Goal: Task Accomplishment & Management: Manage account settings

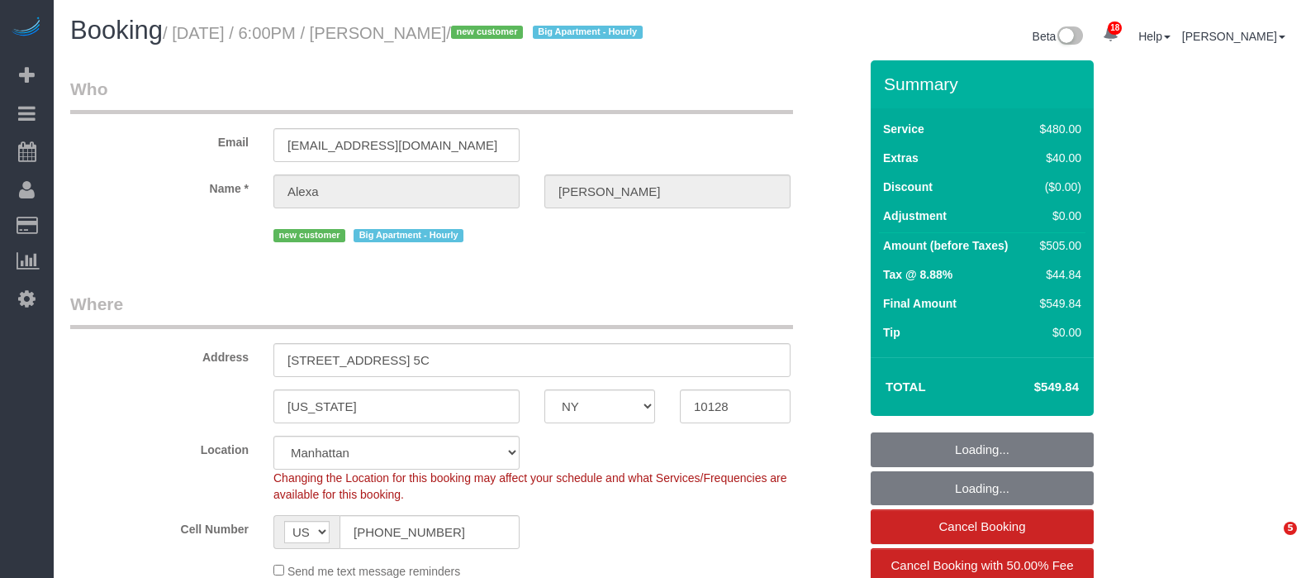
select select "NY"
select select "2"
select select "180"
select select "spot1"
select select "number:89"
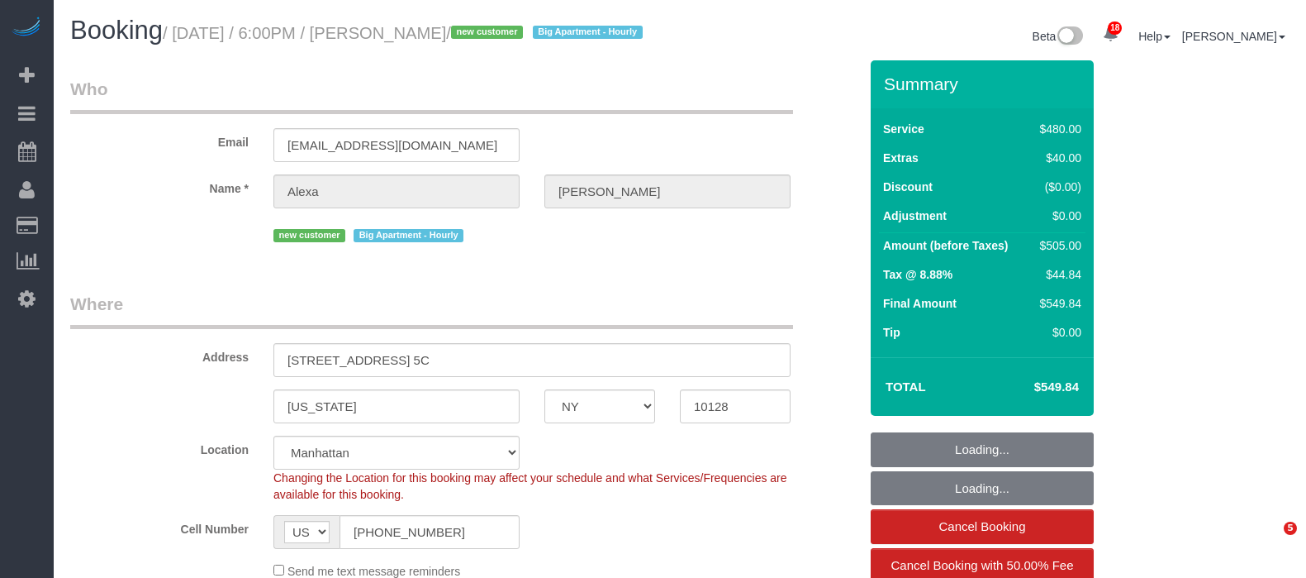
select select "number:90"
select select "number:15"
select select "number:6"
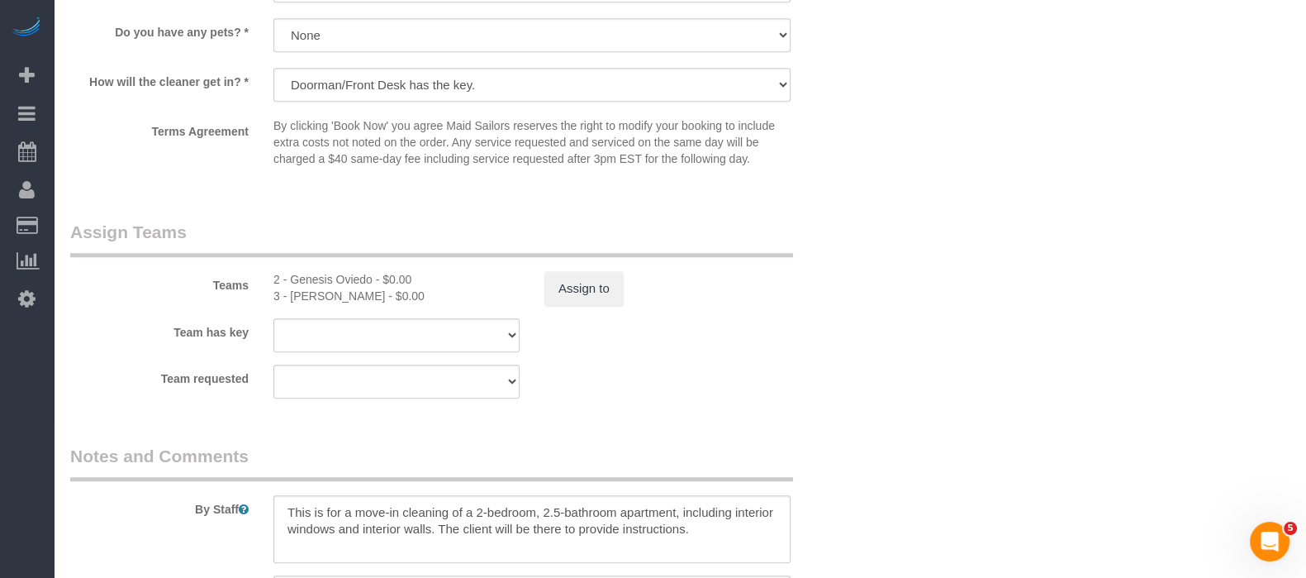
scroll to position [1652, 0]
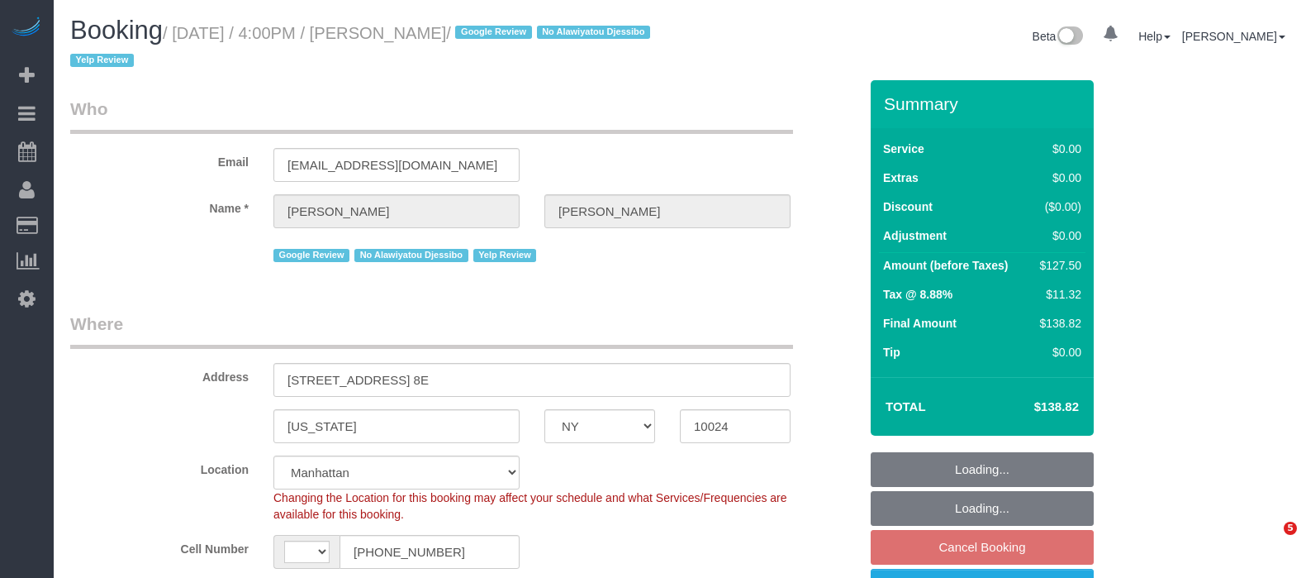
select select "NY"
select select "number:89"
select select "number:90"
select select "number:15"
select select "number:5"
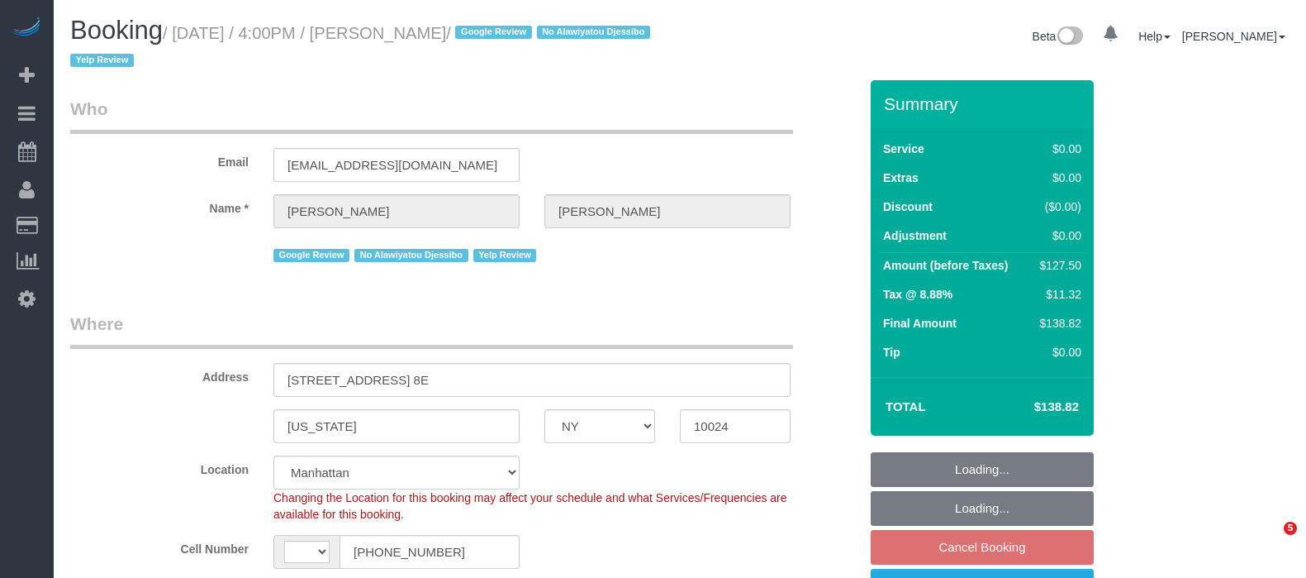
select select "number:21"
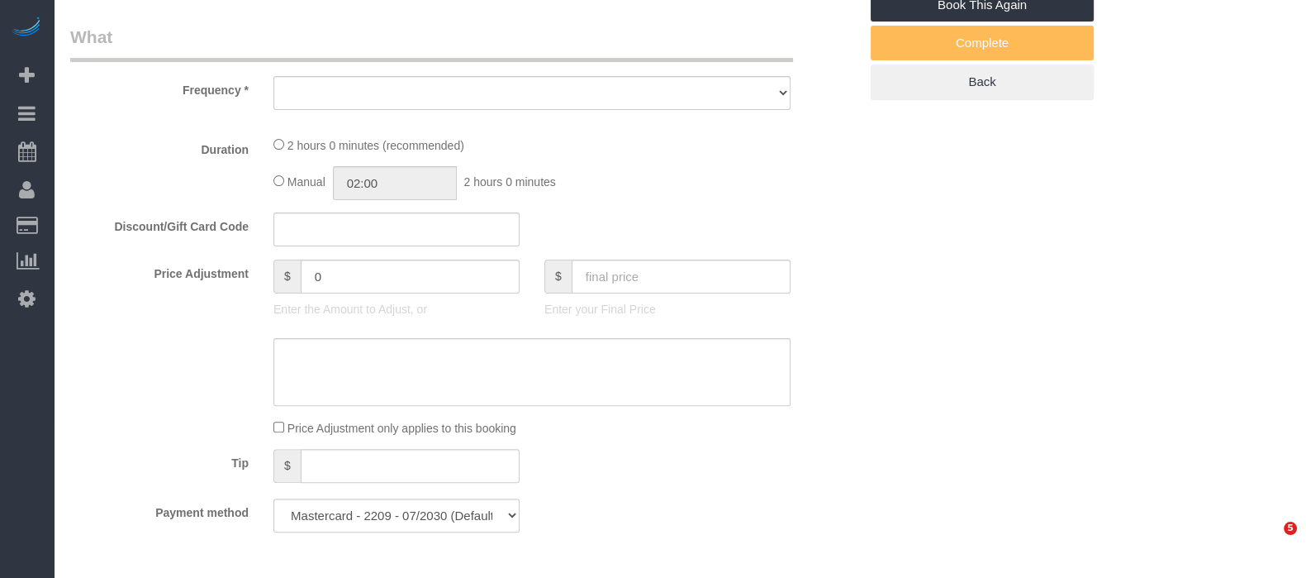
select select "string:[GEOGRAPHIC_DATA]"
select select "object:978"
select select "spot9"
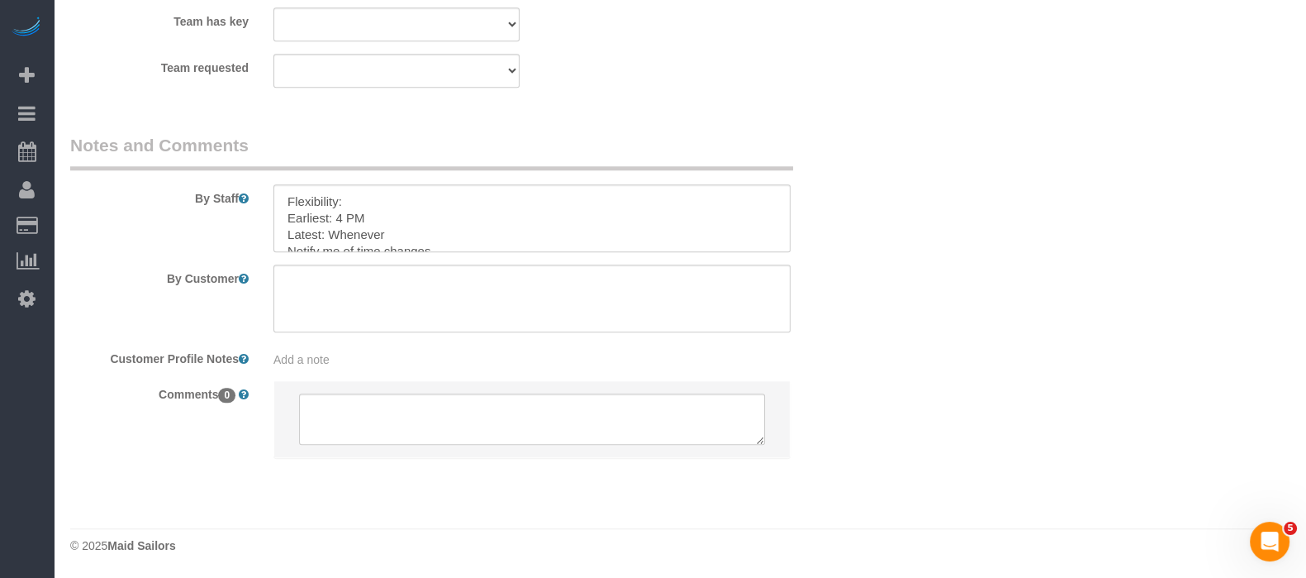
select select "1"
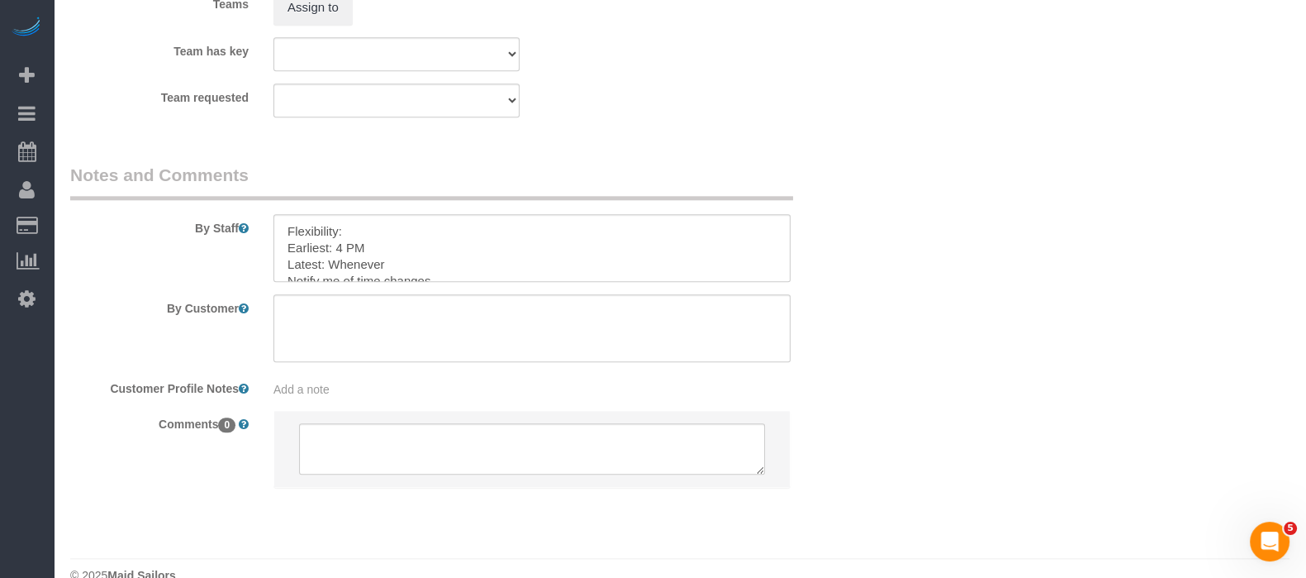
select select "object:1539"
